Goal: Information Seeking & Learning: Learn about a topic

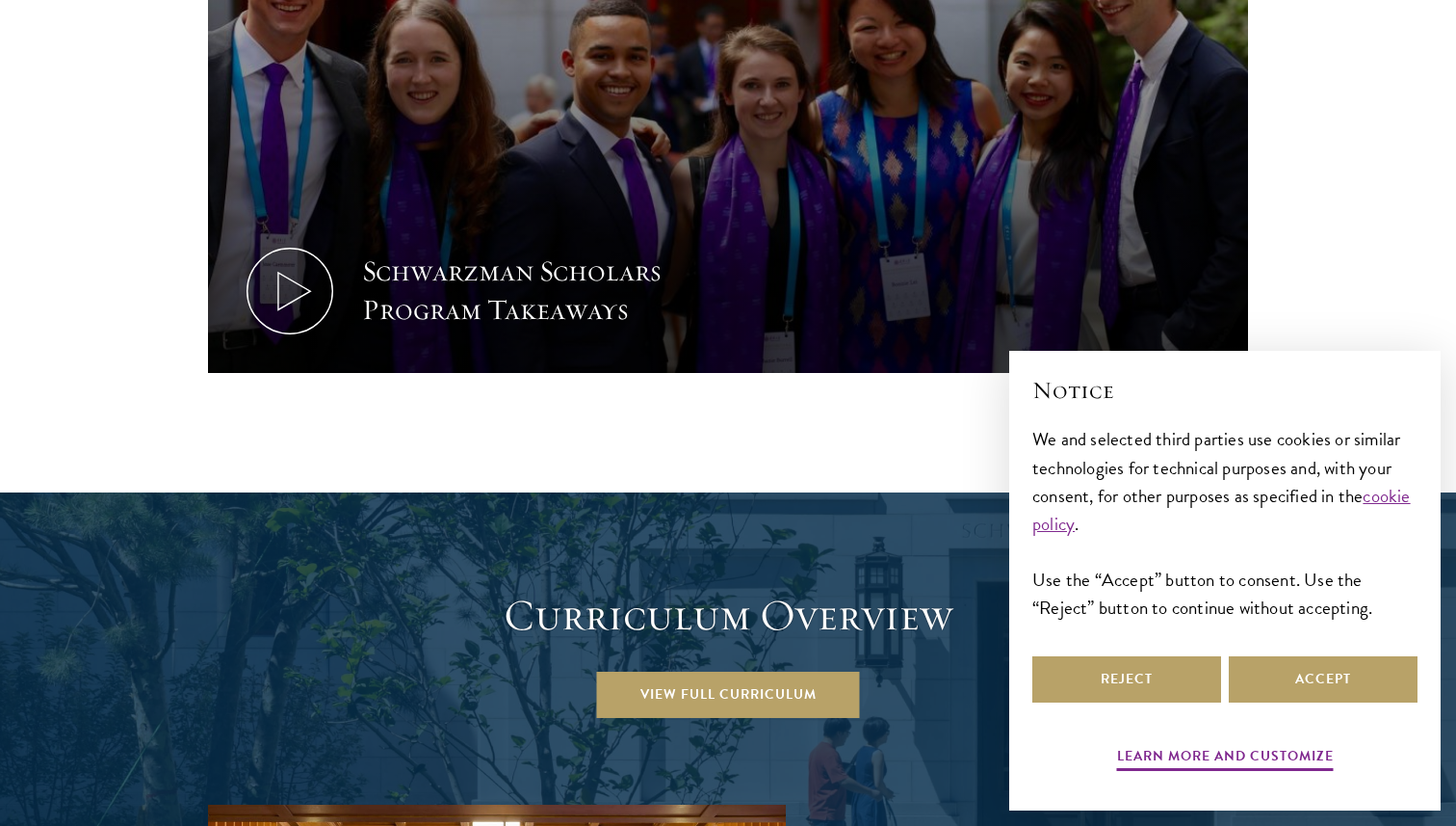
scroll to position [2666, 0]
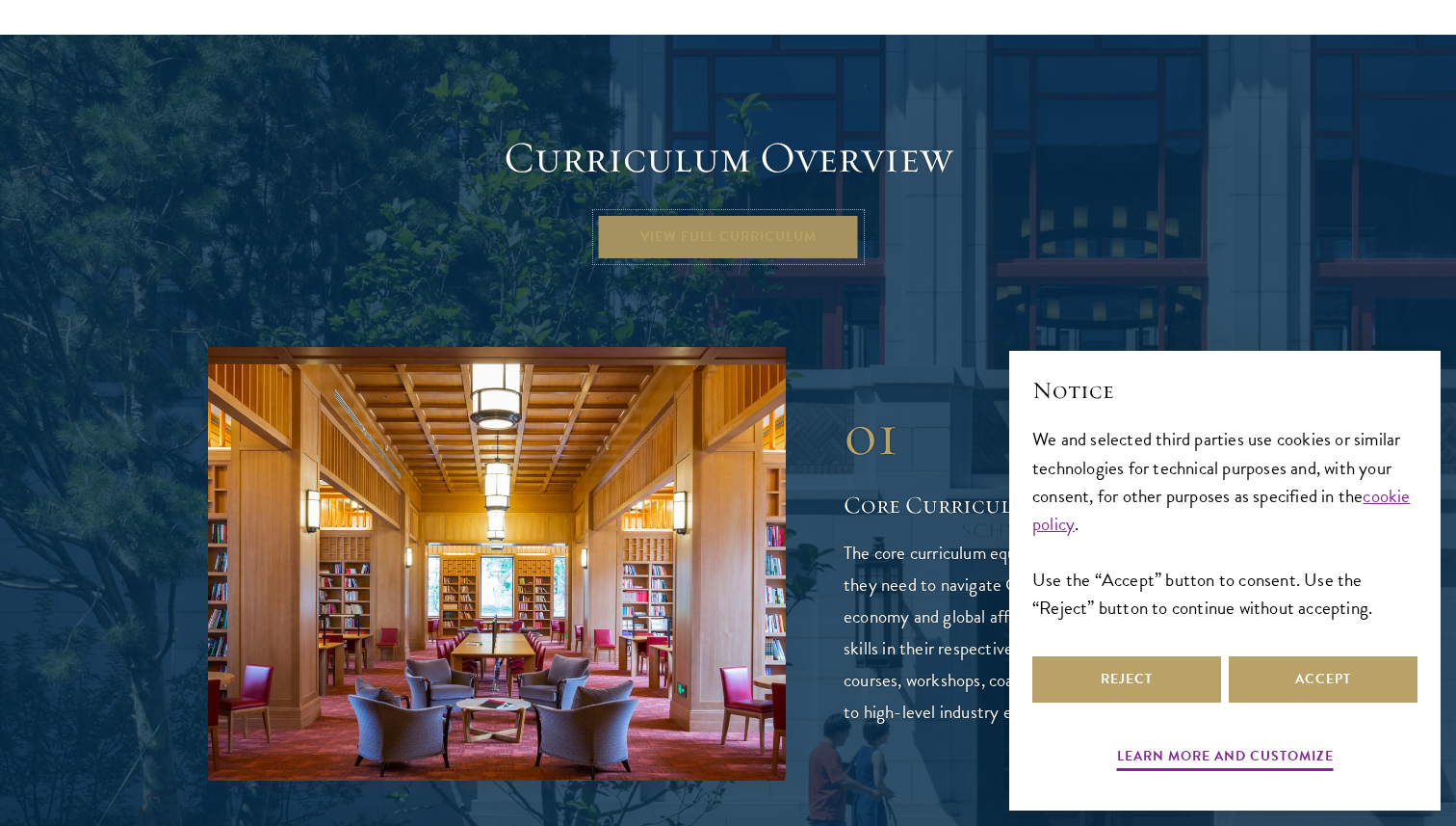
click at [788, 213] on link "View Full Curriculum" at bounding box center [729, 236] width 263 height 46
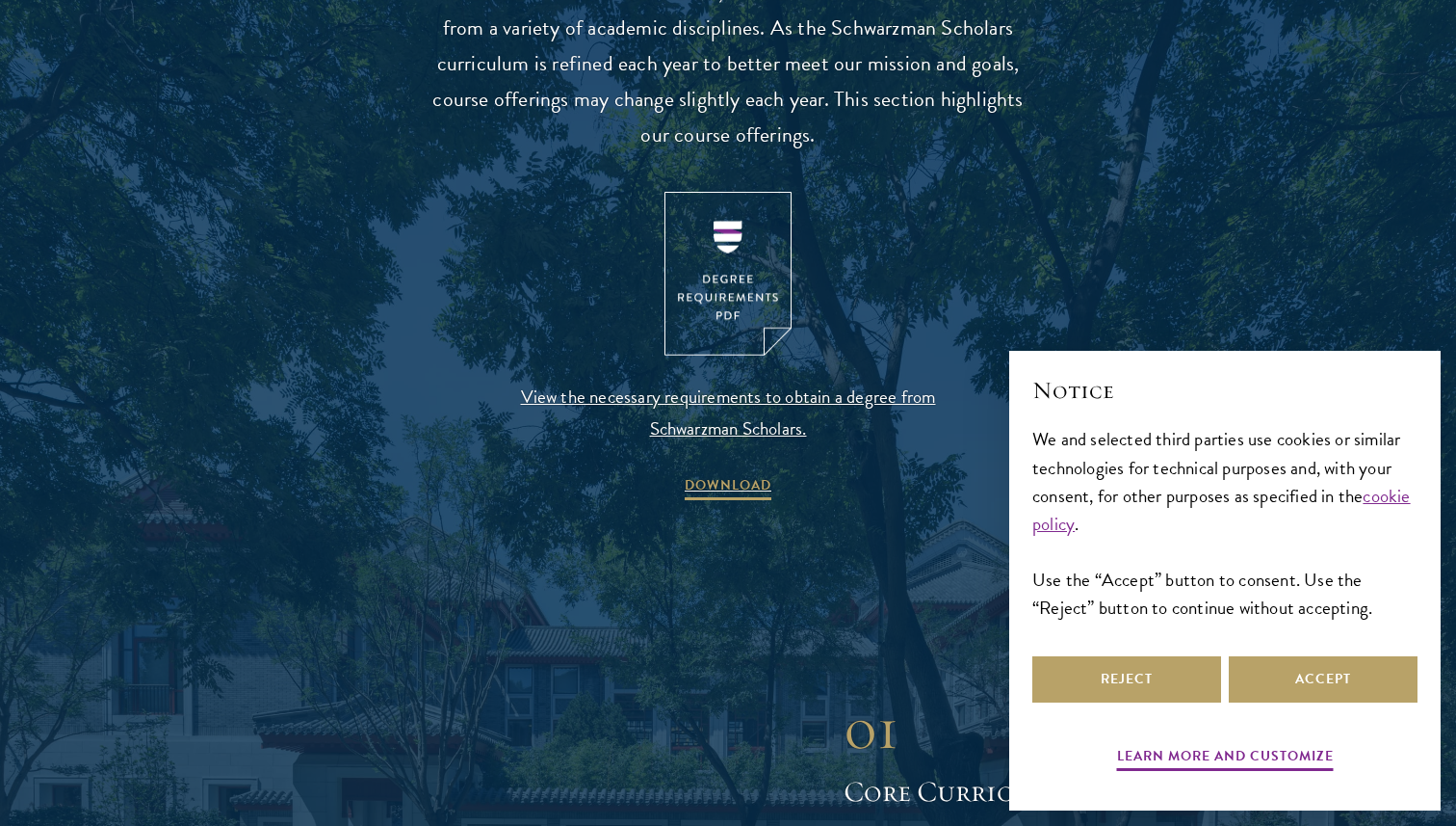
scroll to position [2037, 0]
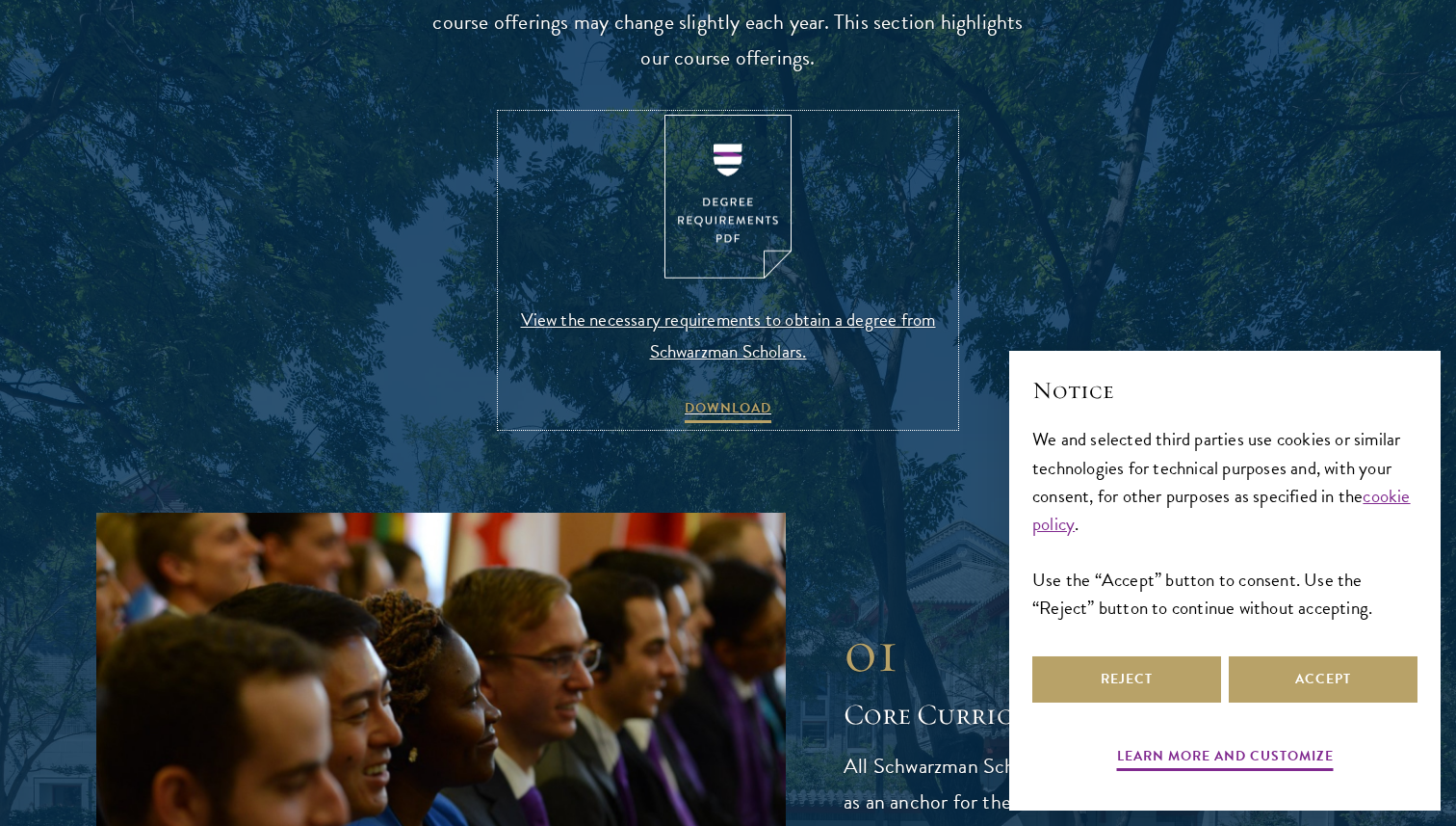
click at [693, 333] on span "View the necessary requirements to obtain a degree from Schwarzman Scholars." at bounding box center [728, 335] width 453 height 64
click at [714, 251] on img at bounding box center [727, 197] width 127 height 165
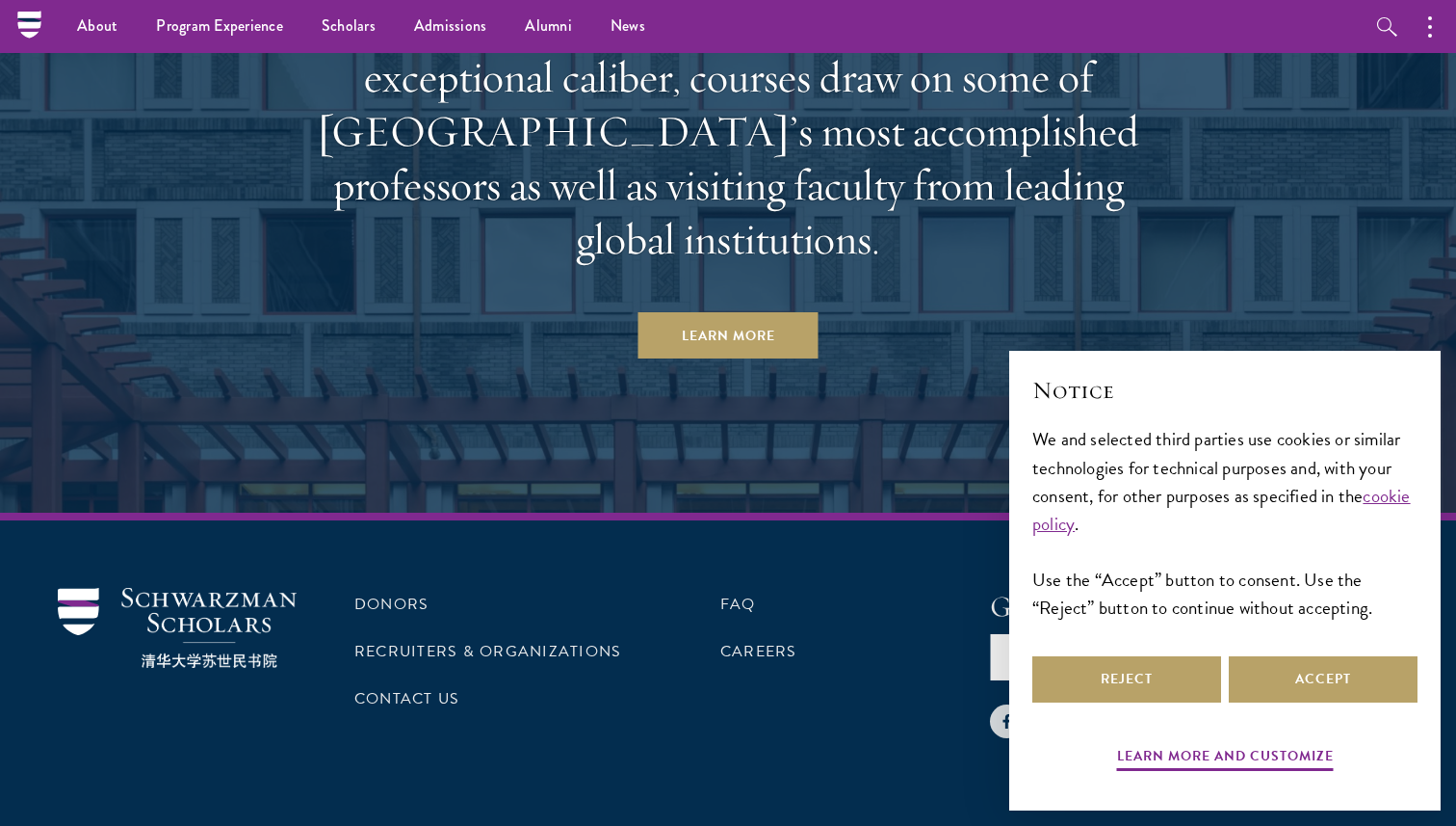
scroll to position [11607, 0]
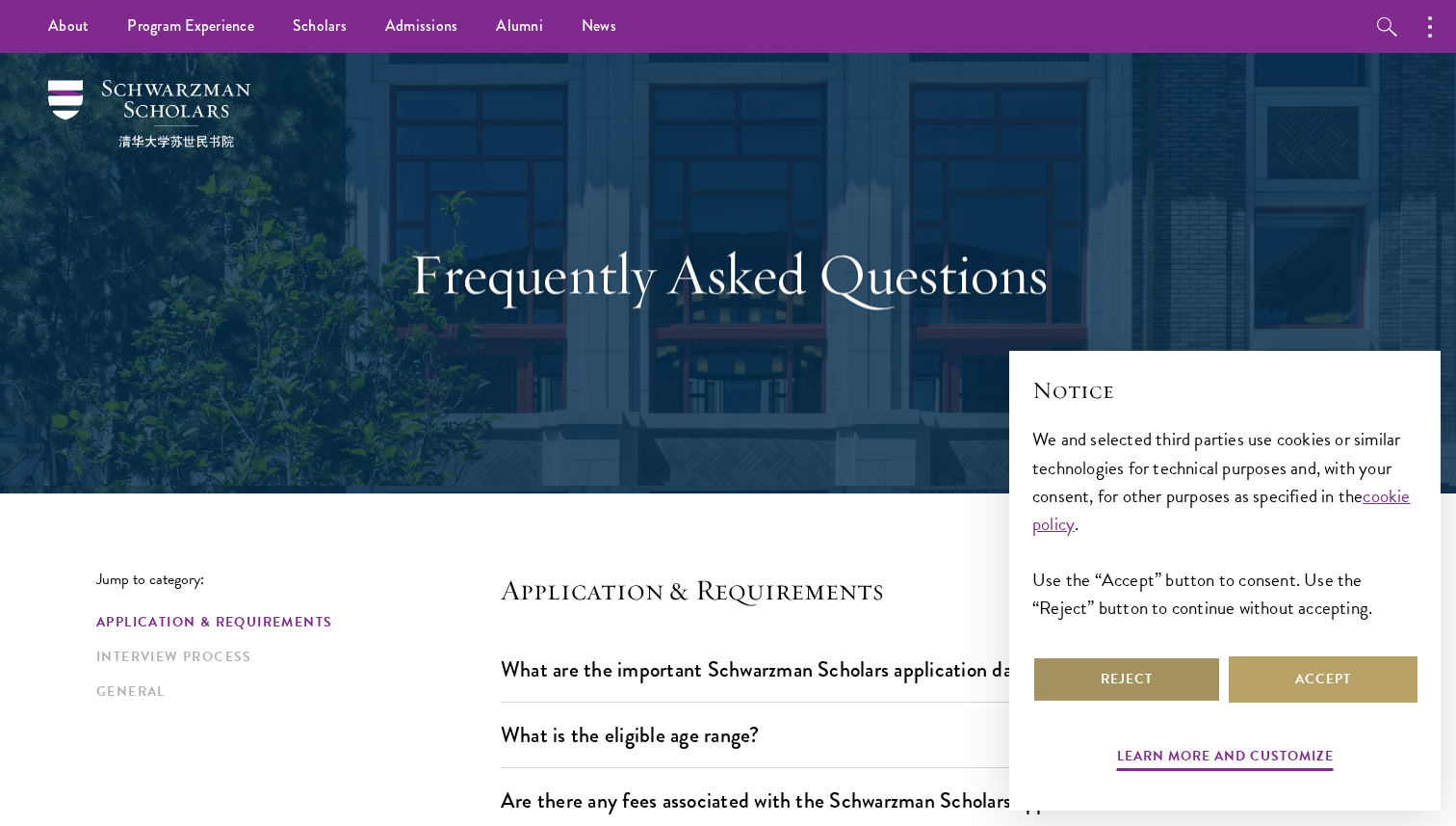
click at [1194, 669] on button "Reject" at bounding box center [1126, 679] width 188 height 46
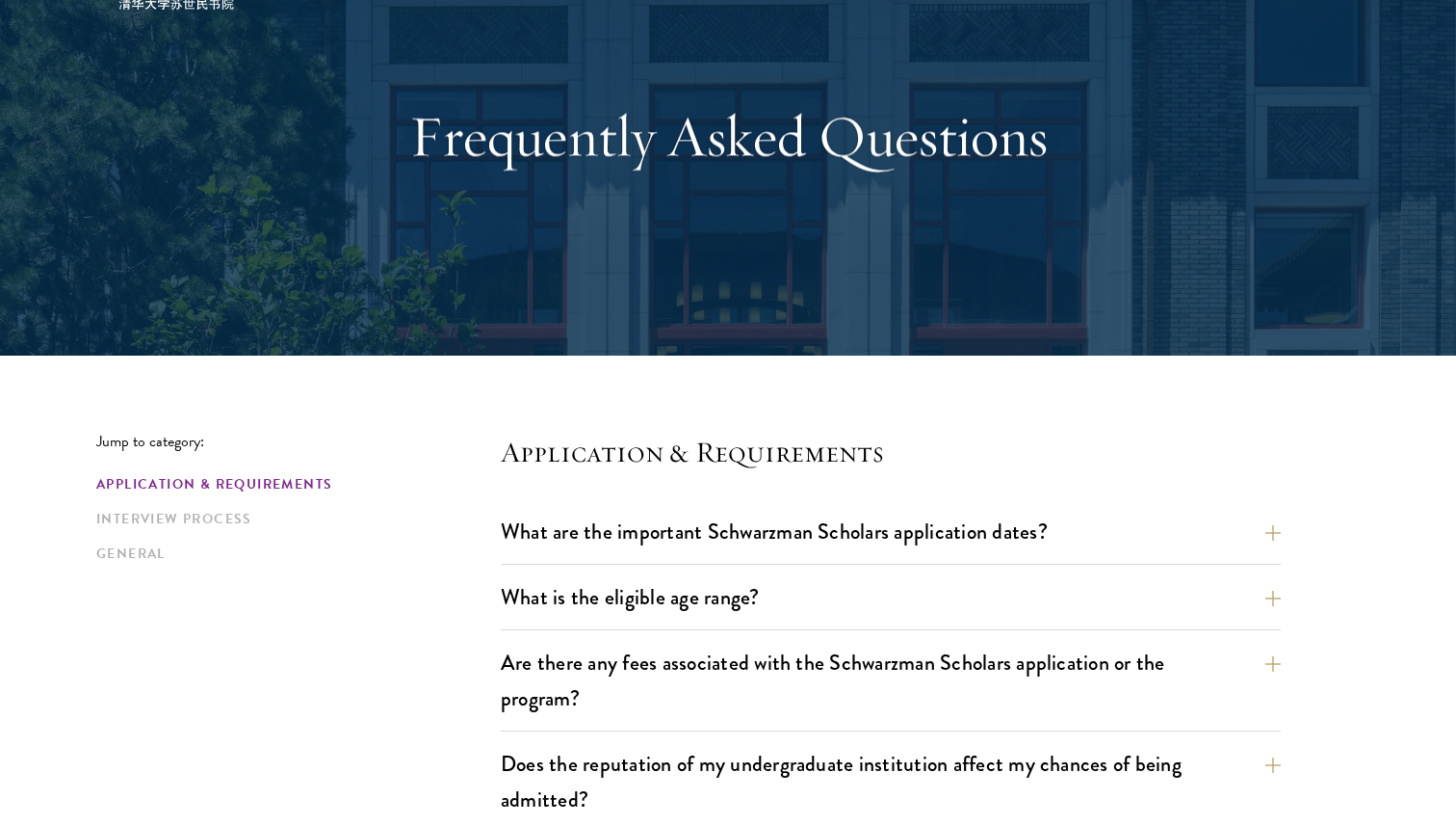
scroll to position [210, 0]
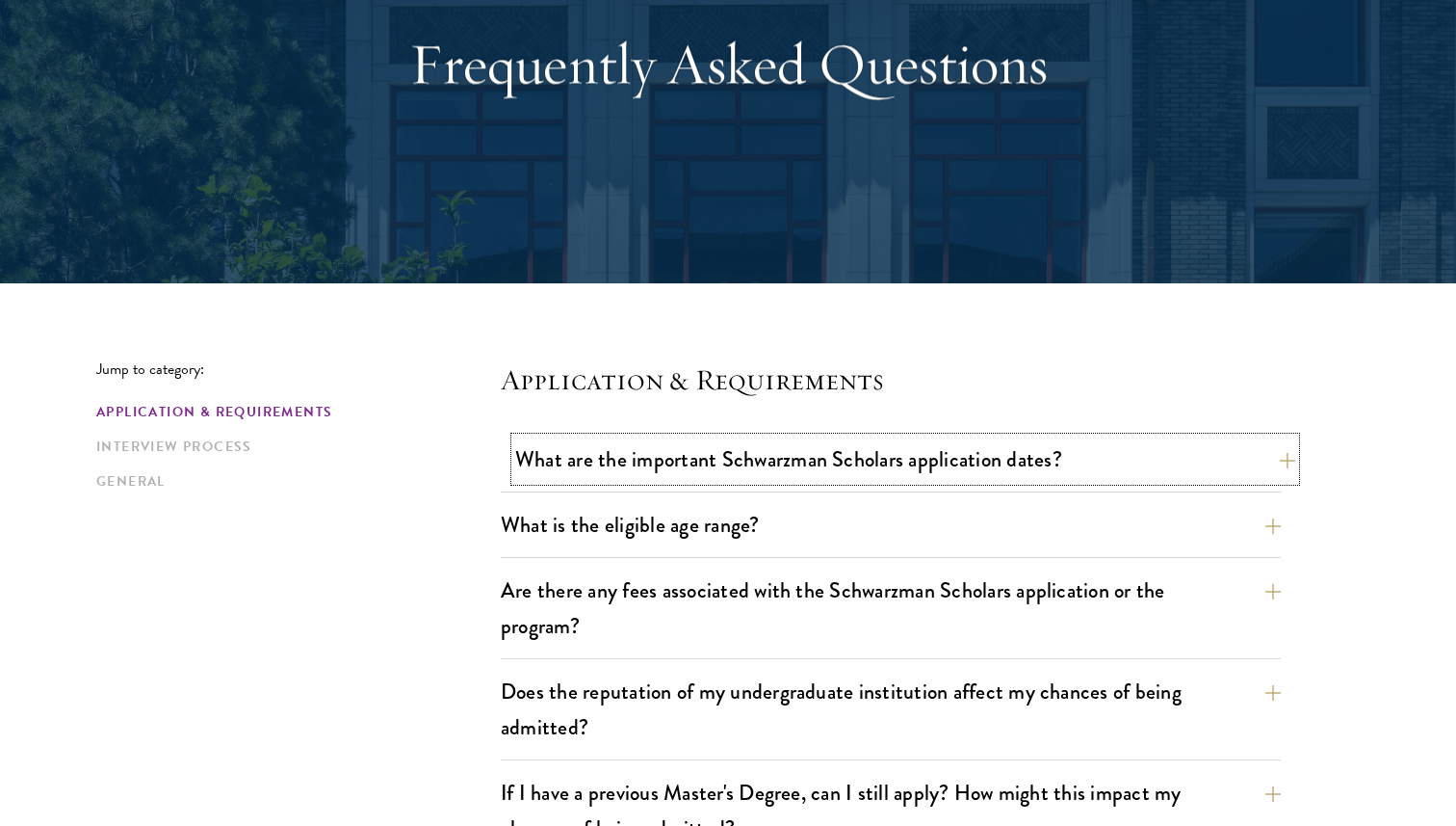
click at [1029, 473] on button "What are the important Schwarzman Scholars application dates?" at bounding box center [906, 458] width 780 height 43
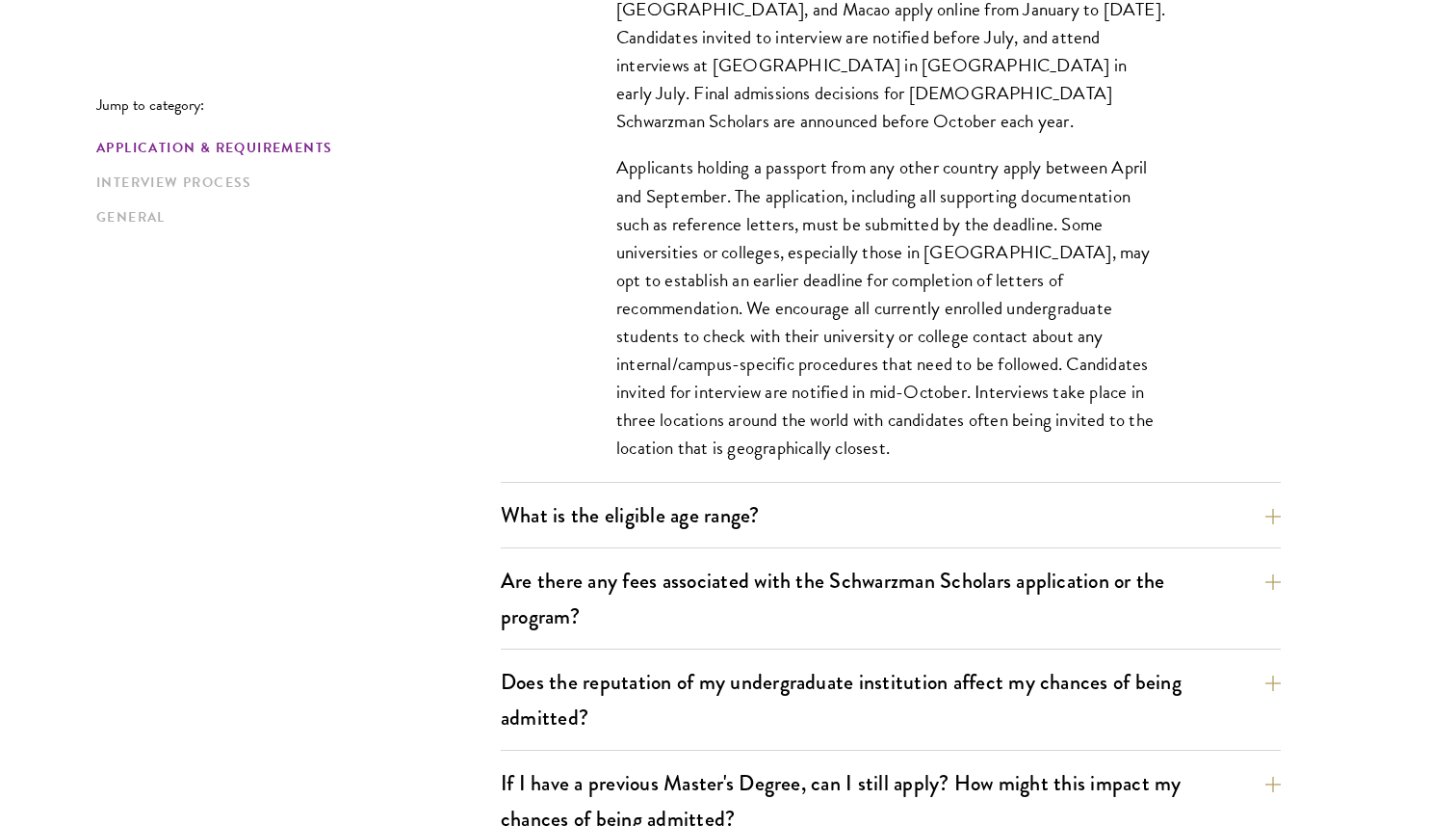
scroll to position [834, 0]
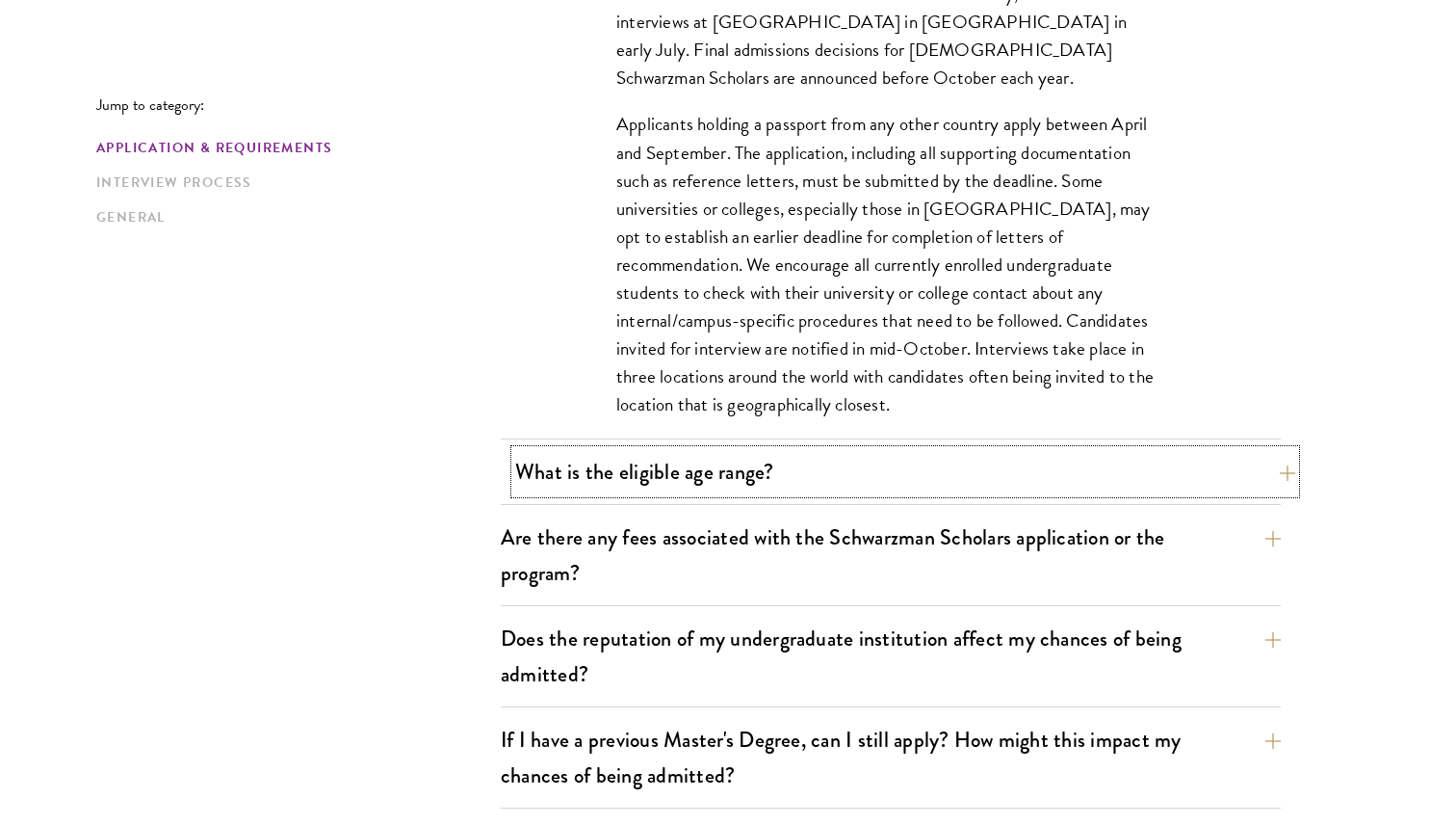
click at [1003, 478] on button "What is the eligible age range?" at bounding box center [906, 471] width 780 height 43
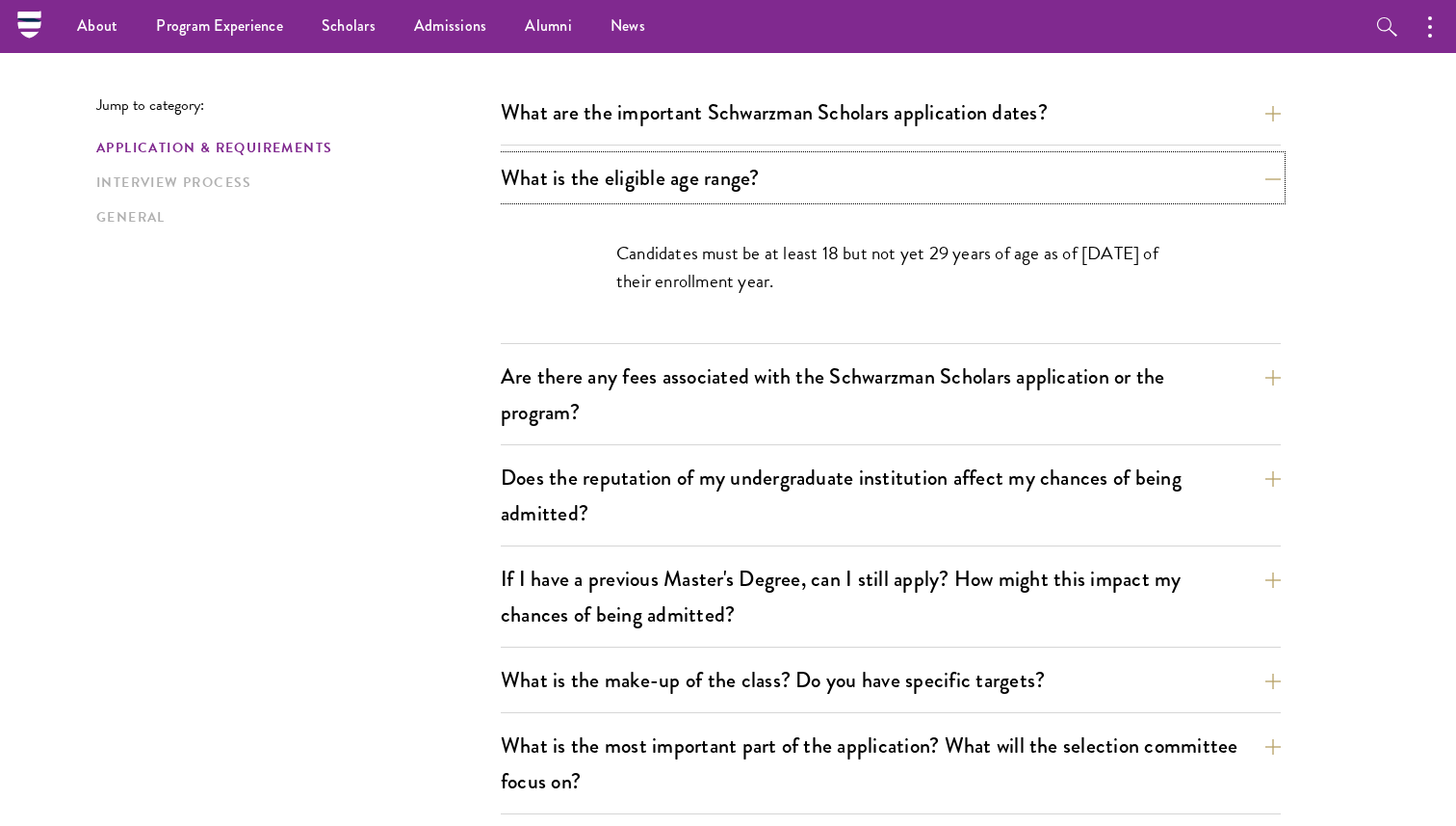
scroll to position [491, 0]
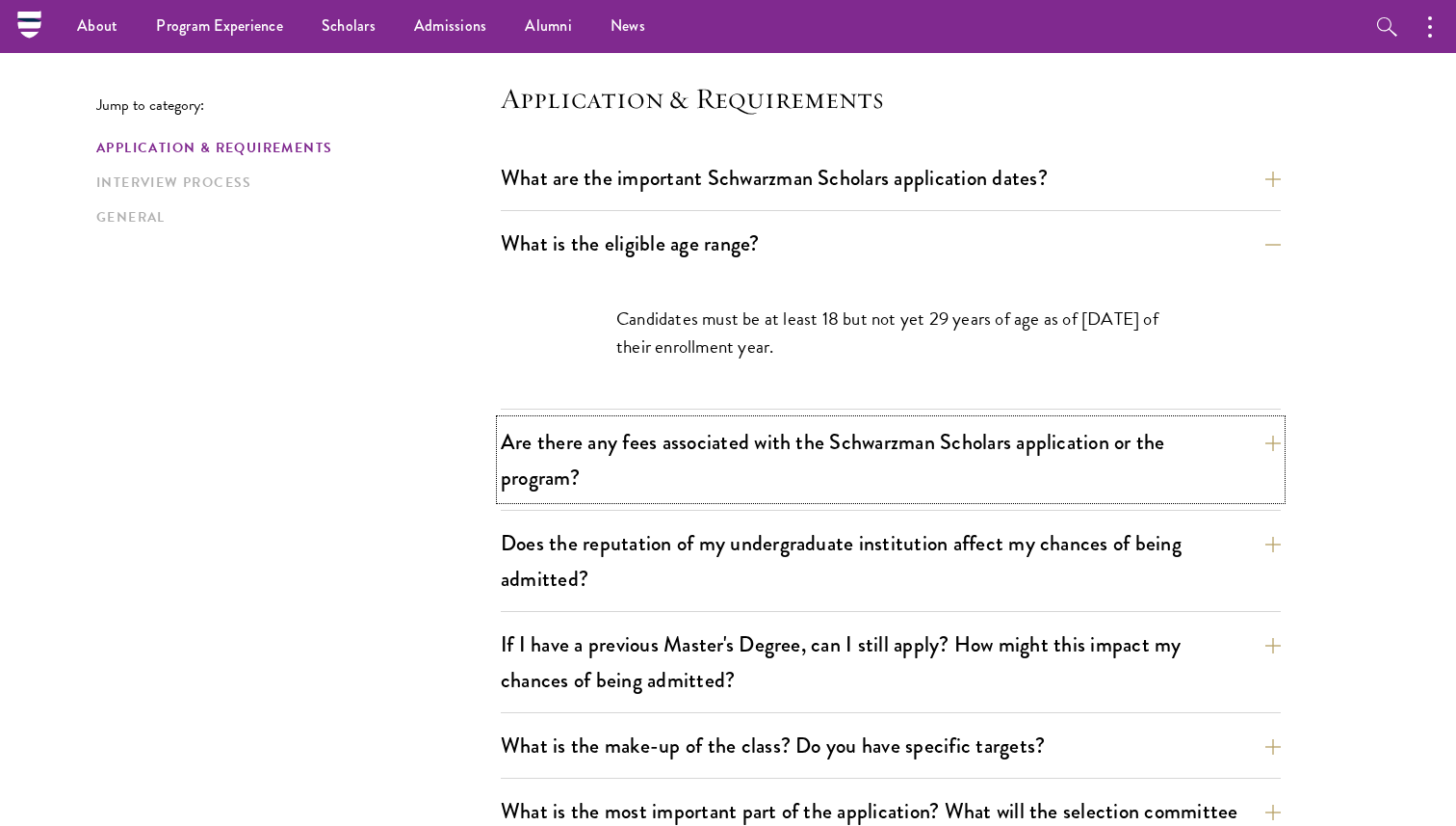
click at [965, 442] on button "Are there any fees associated with the Schwarzman Scholars application or the p…" at bounding box center [891, 459] width 780 height 79
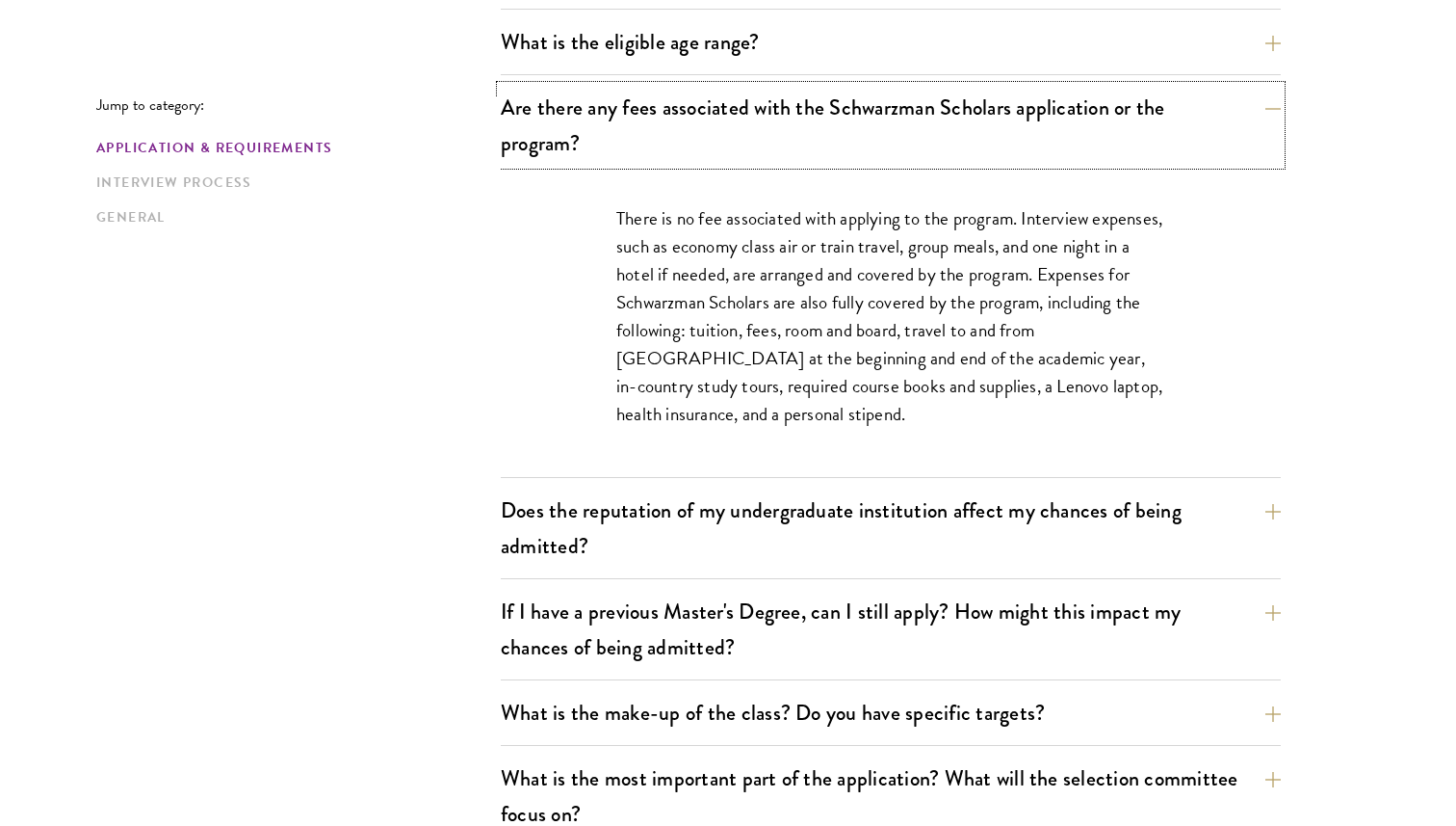
scroll to position [791, 0]
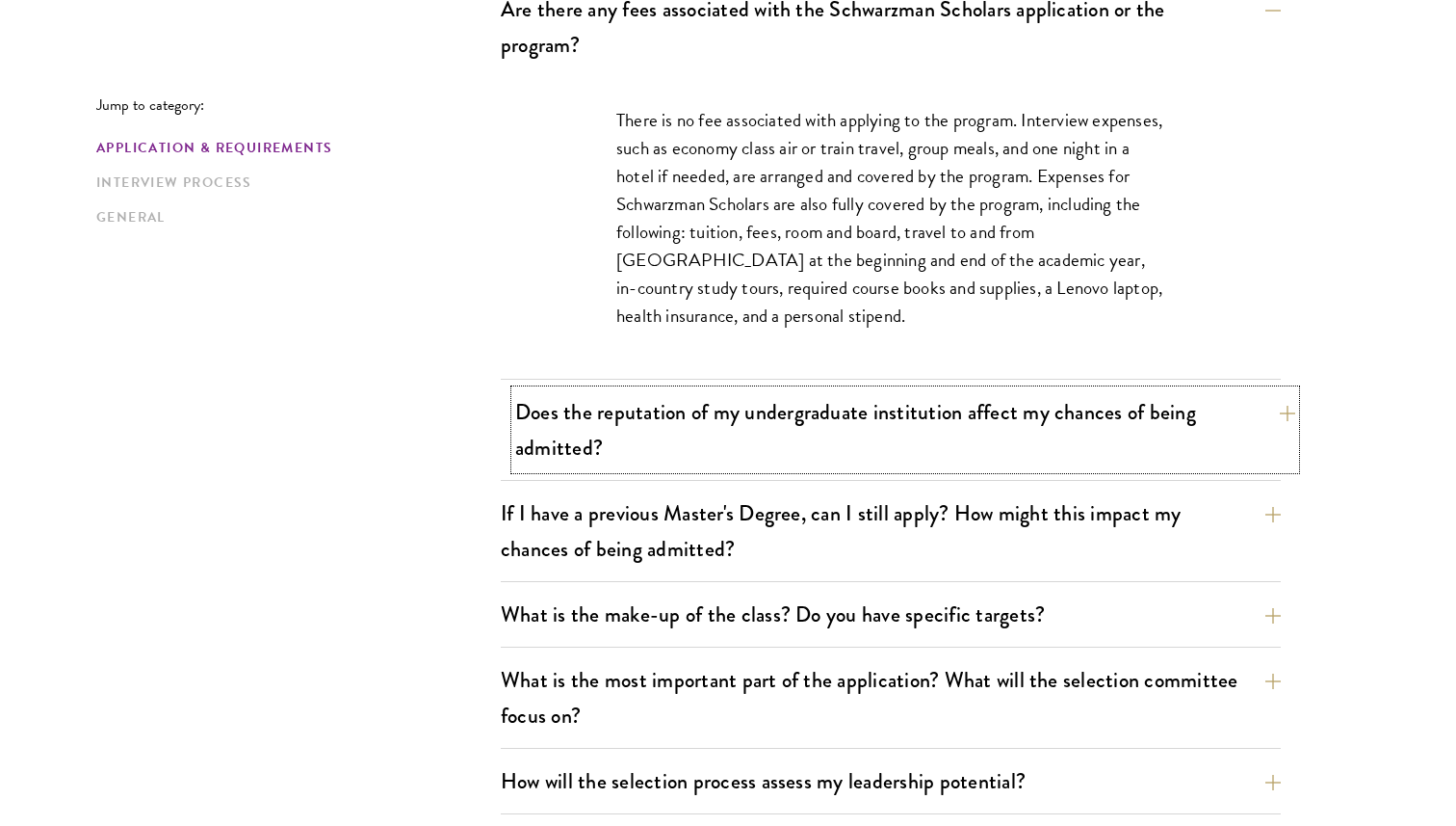
click at [882, 447] on button "Does the reputation of my undergraduate institution affect my chances of being …" at bounding box center [906, 429] width 780 height 79
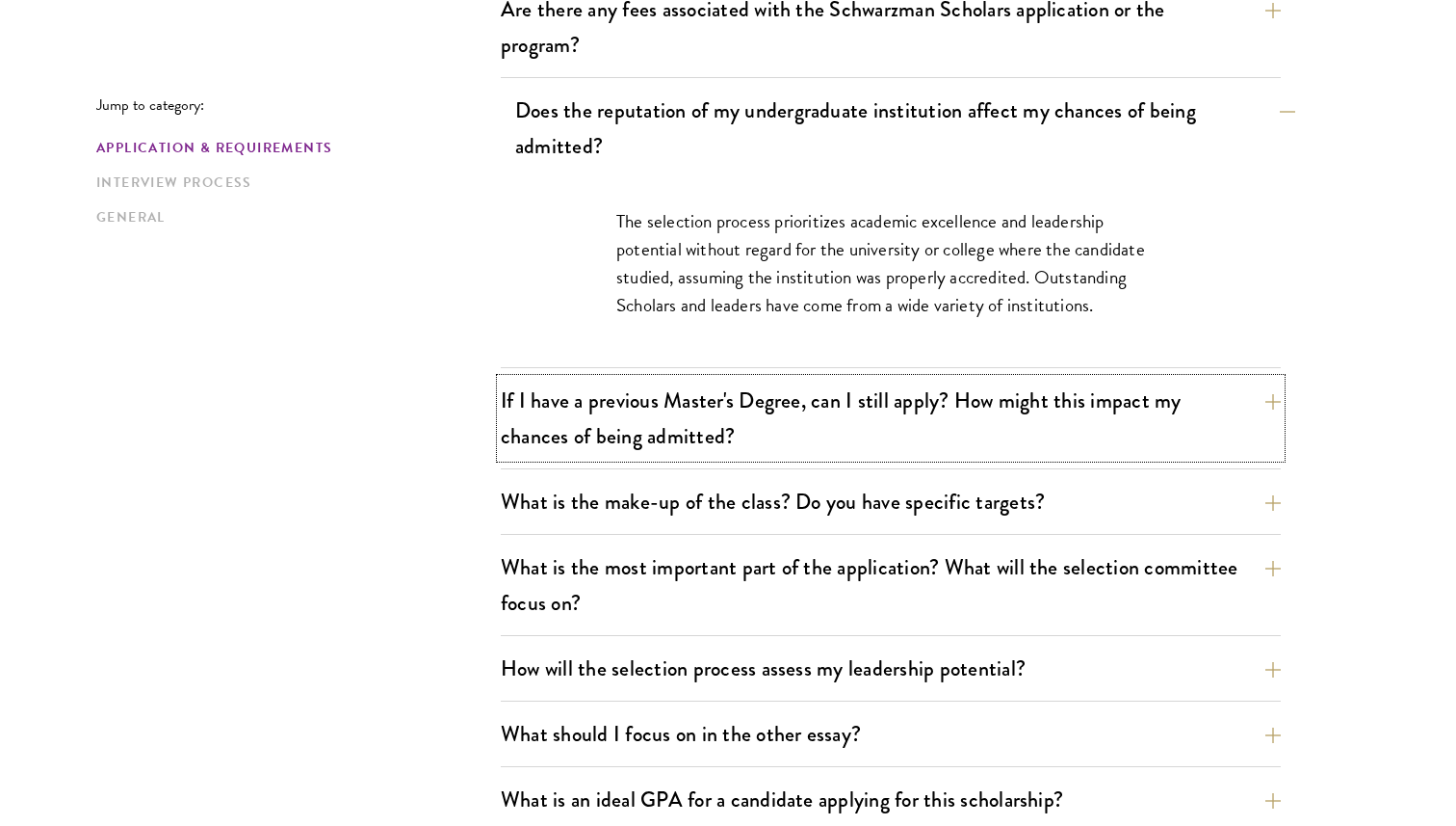
click at [882, 447] on button "If I have a previous Master's Degree, can I still apply? How might this impact …" at bounding box center [891, 417] width 780 height 79
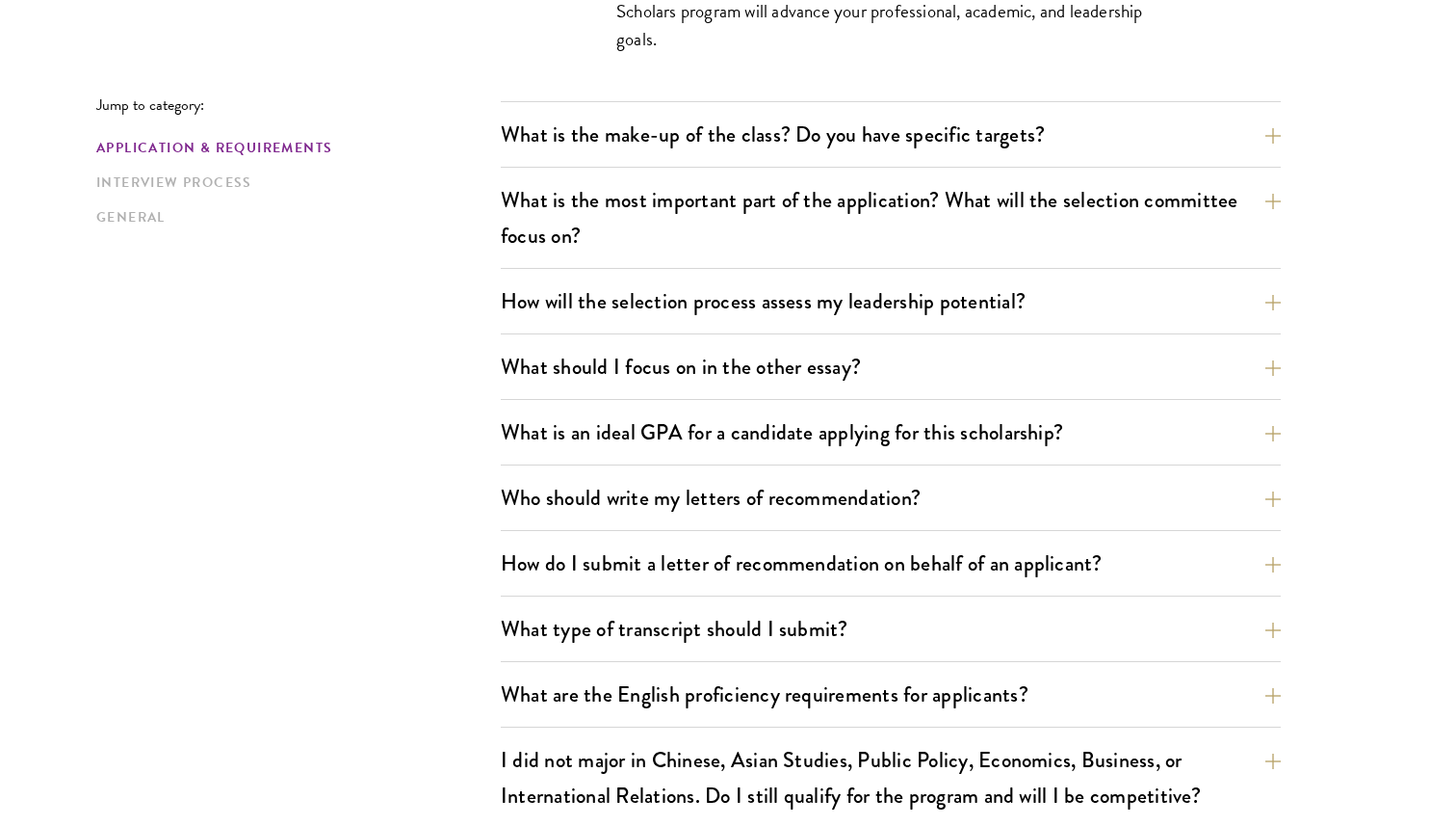
scroll to position [1215, 0]
click at [778, 434] on button "What is an ideal GPA for a candidate applying for this scholarship?" at bounding box center [906, 430] width 780 height 43
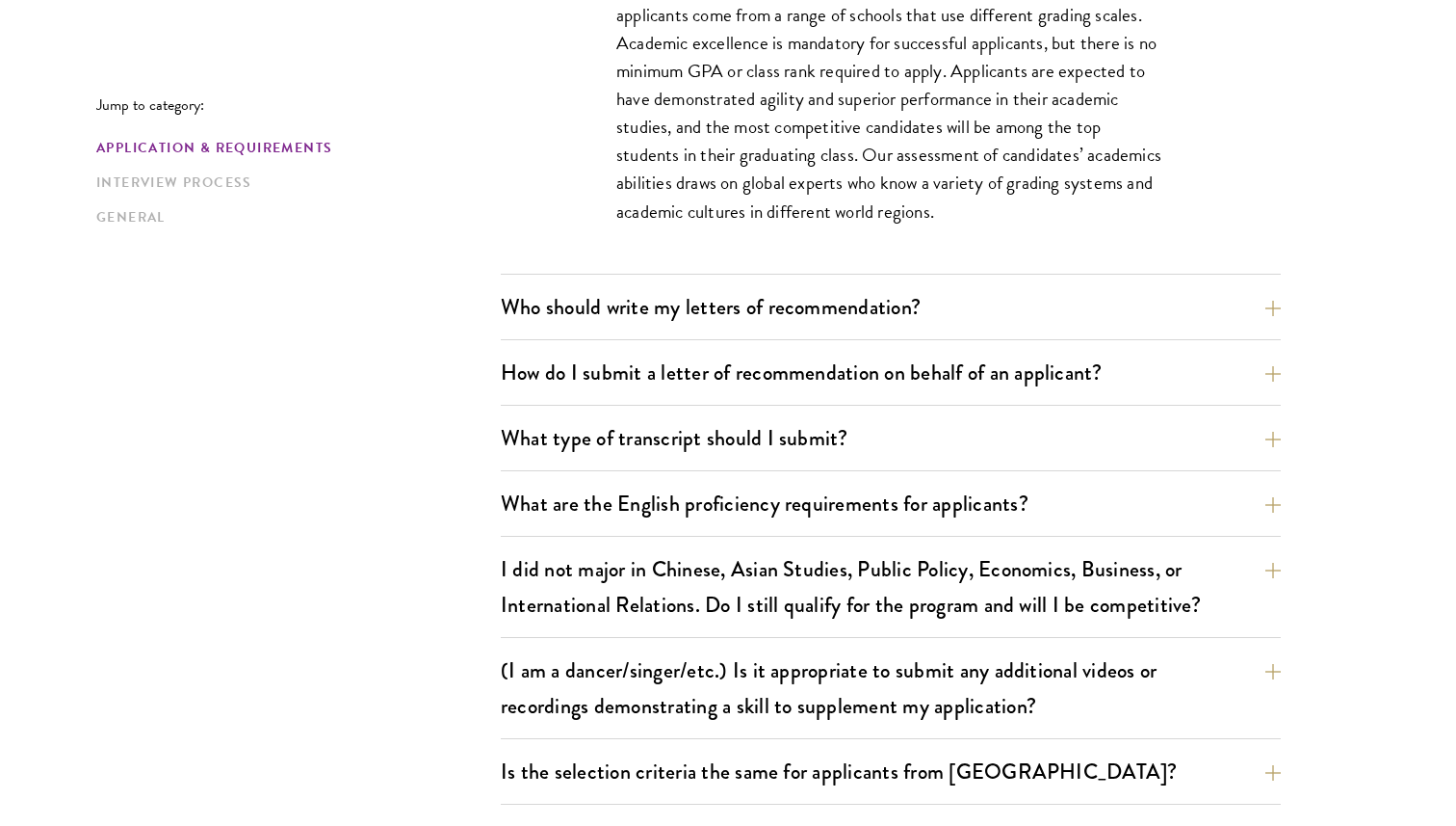
scroll to position [1490, 0]
click at [889, 446] on button "What type of transcript should I submit?" at bounding box center [891, 436] width 780 height 43
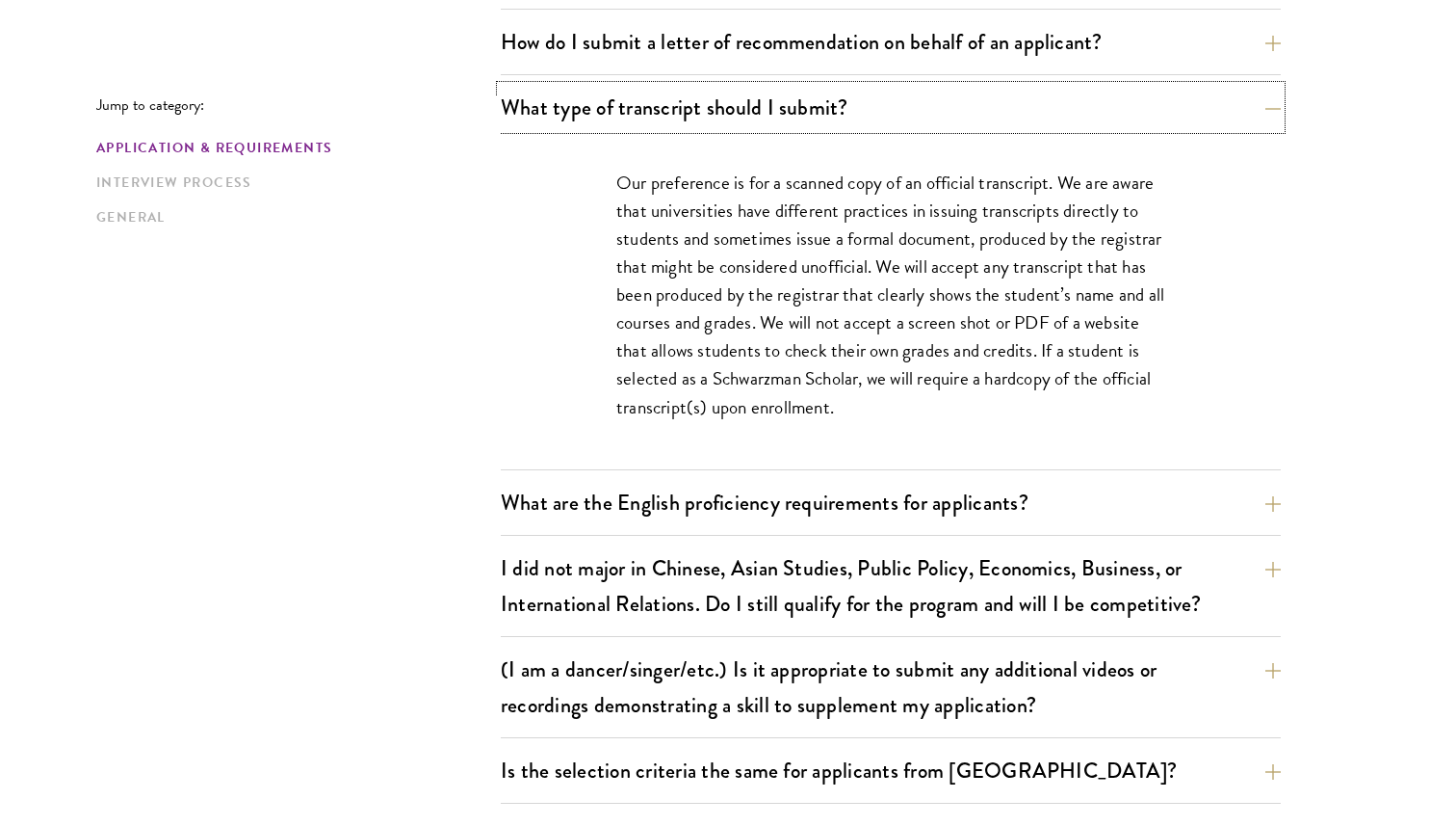
scroll to position [1964, 0]
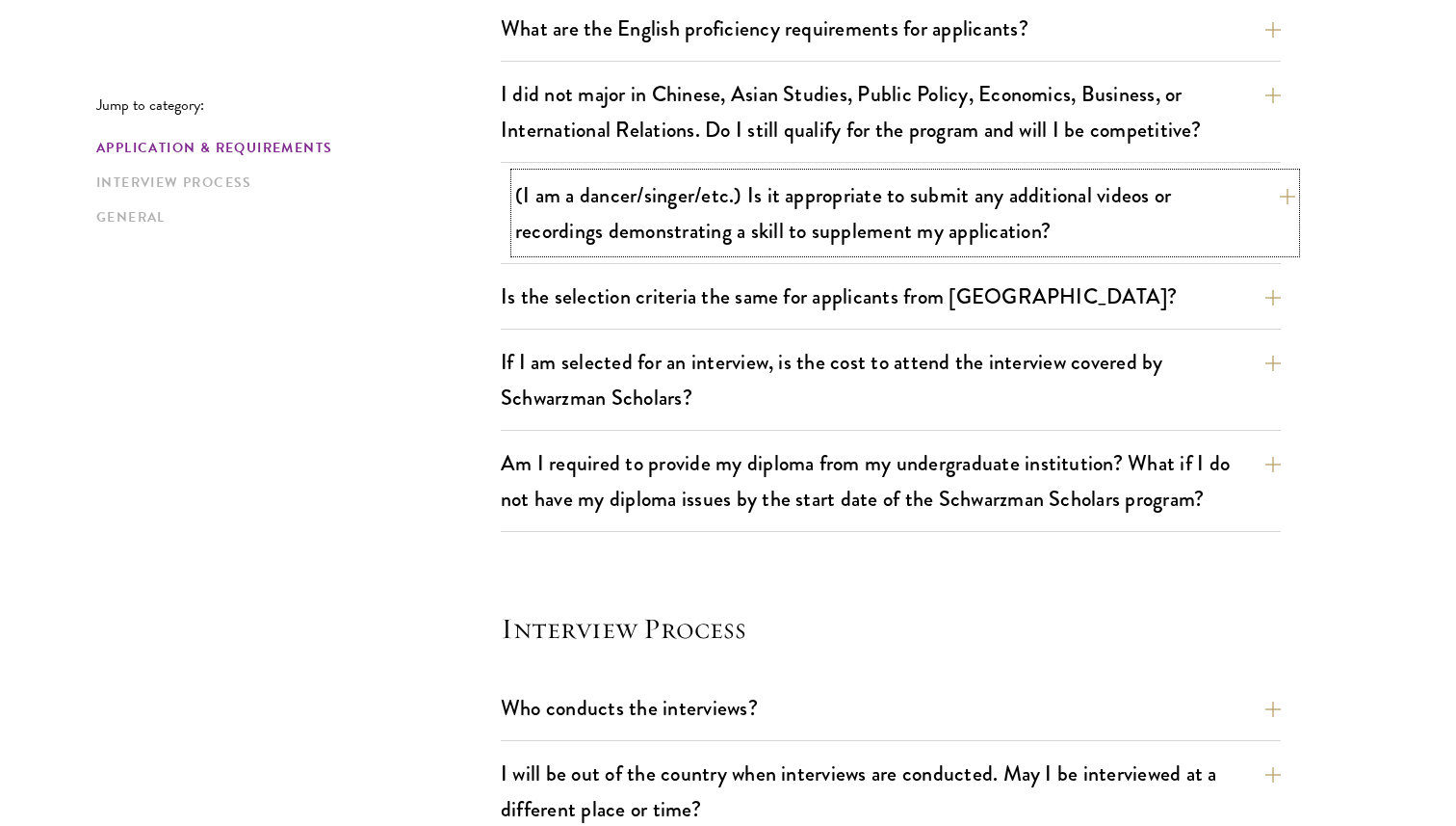
click at [869, 217] on button "(I am a dancer/singer/etc.) Is it appropriate to submit any additional videos o…" at bounding box center [906, 212] width 780 height 79
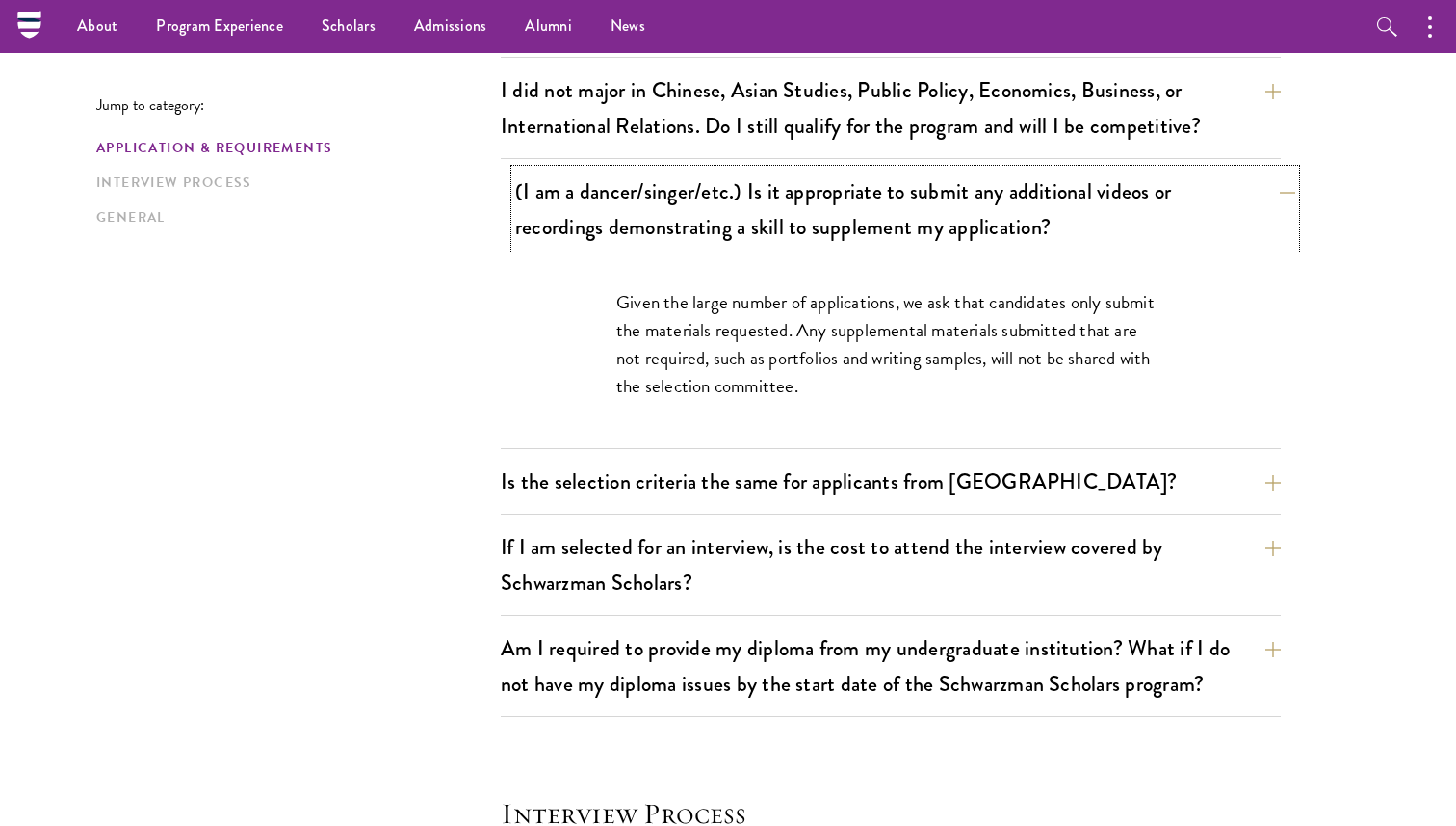
scroll to position [1635, 0]
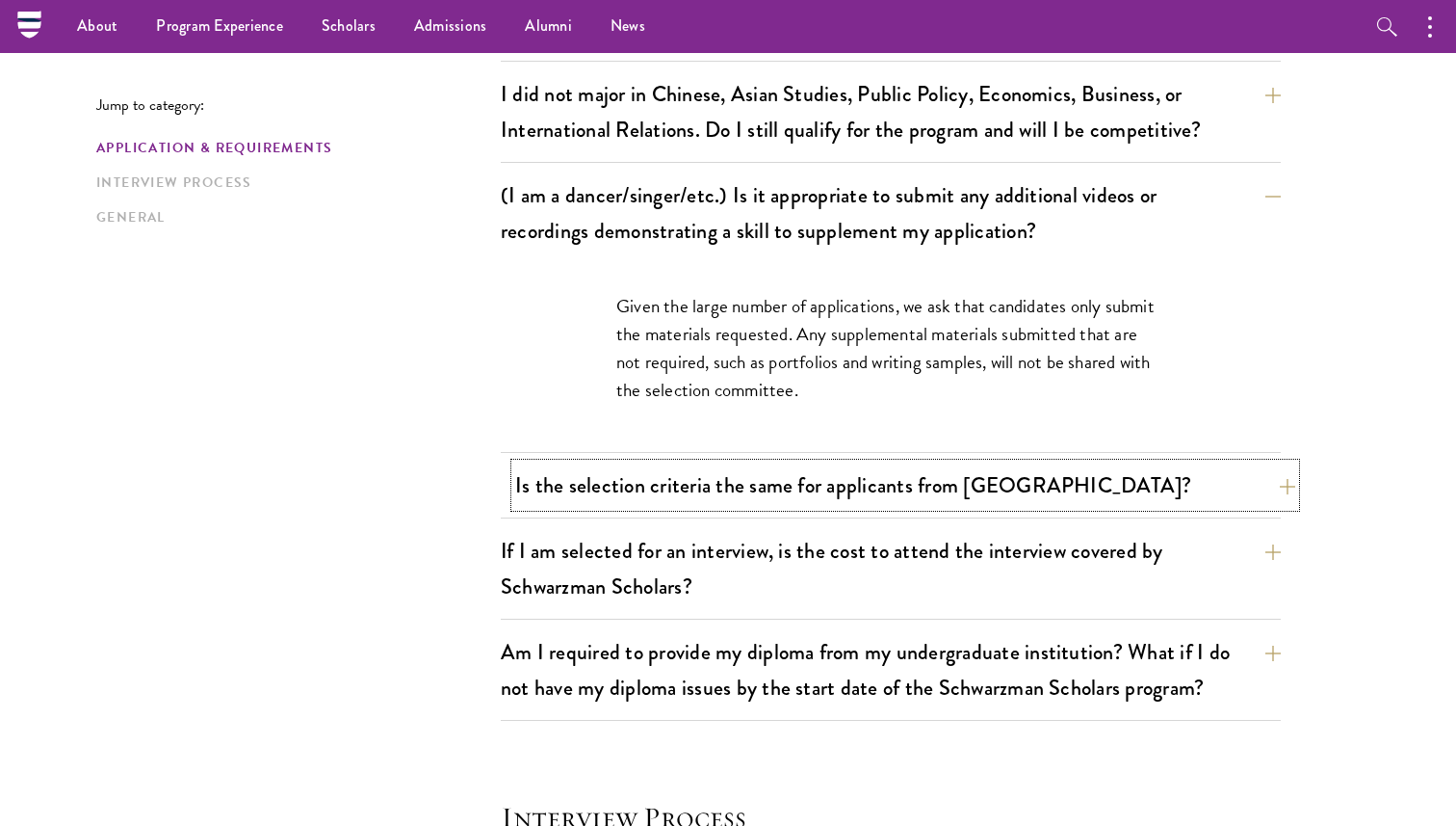
click at [720, 505] on button "Is the selection criteria the same for applicants from [GEOGRAPHIC_DATA]?" at bounding box center [906, 484] width 780 height 43
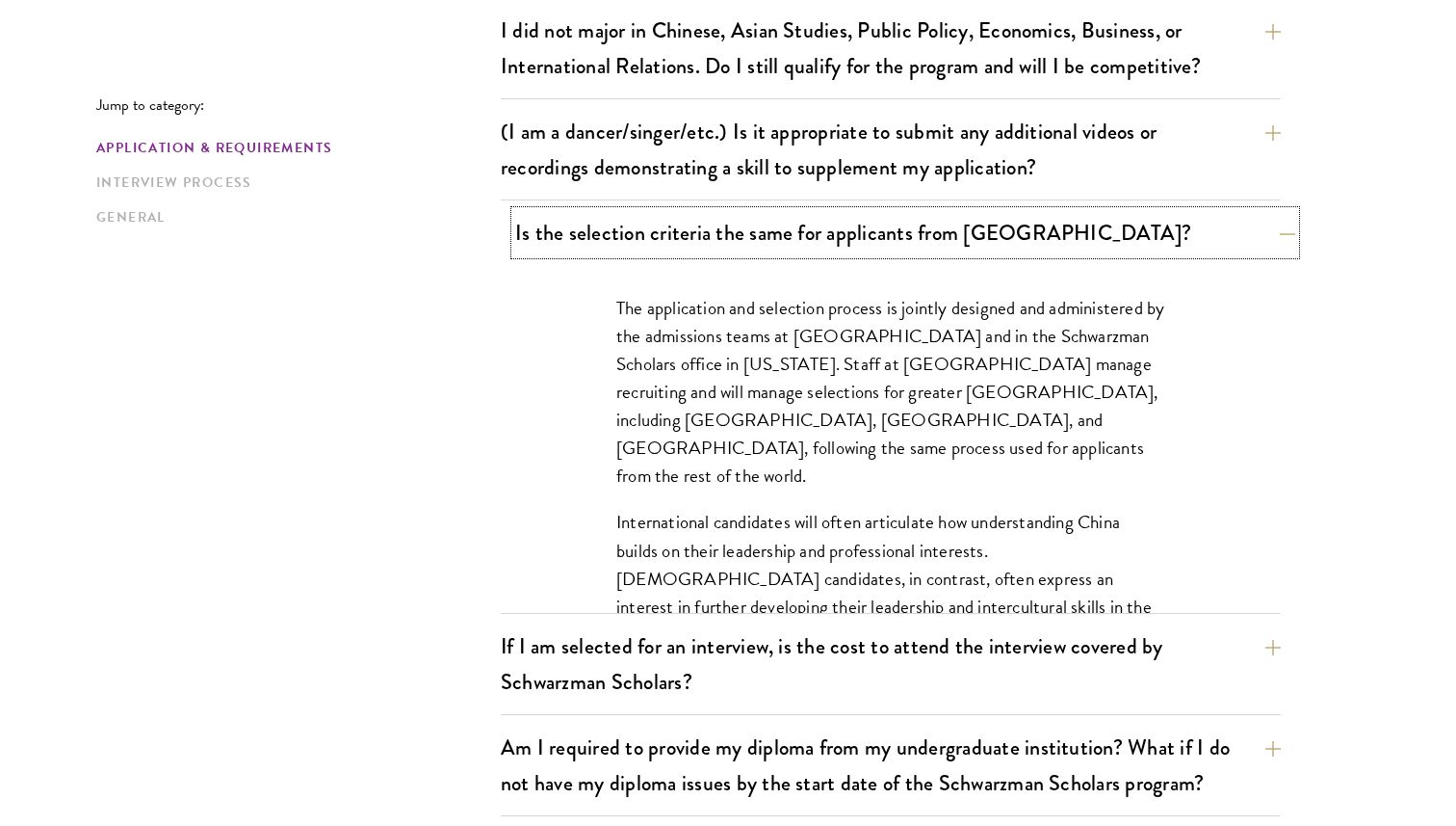
scroll to position [1764, 0]
